Goal: Transaction & Acquisition: Purchase product/service

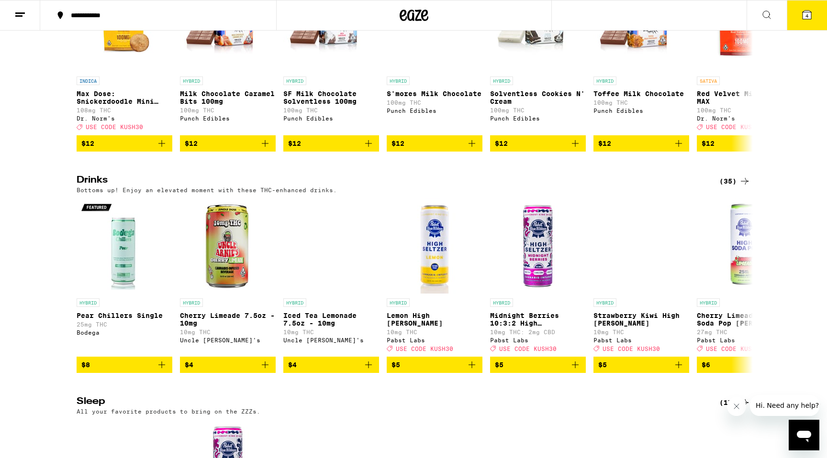
scroll to position [3134, 0]
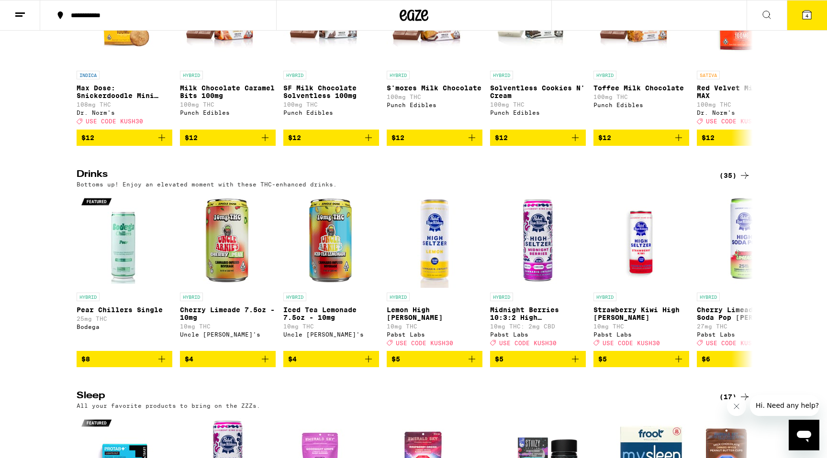
click at [731, 181] on div "(35)" at bounding box center [734, 175] width 31 height 11
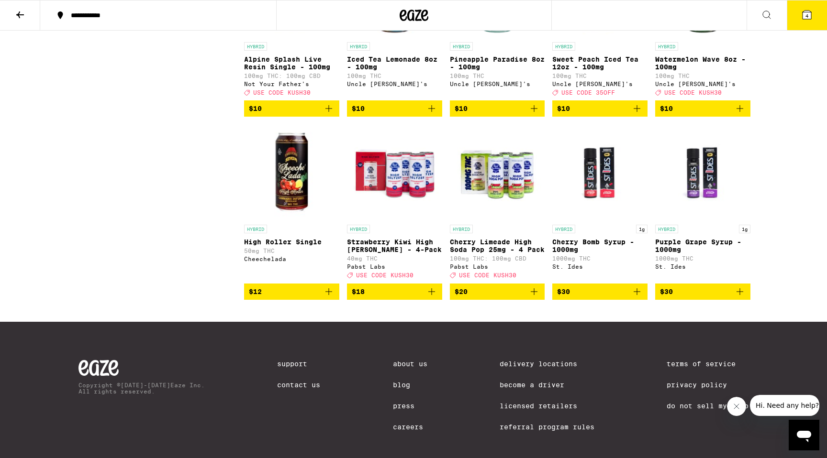
scroll to position [1162, 0]
